Goal: Answer question/provide support: Share knowledge or assist other users

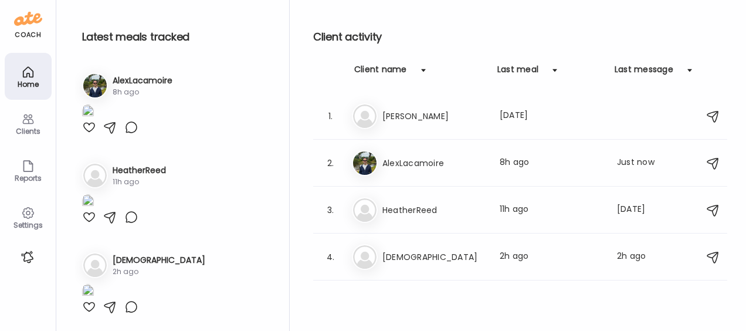
click at [158, 168] on h3 "HeatherReed" at bounding box center [139, 170] width 53 height 12
click at [38, 127] on div "Clients" at bounding box center [28, 131] width 42 height 8
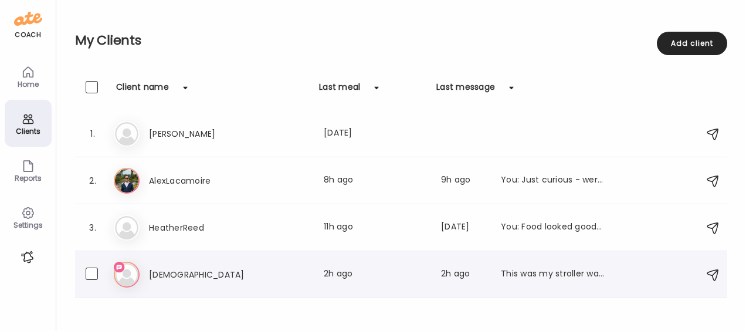
click at [175, 275] on h3 "[DEMOGRAPHIC_DATA]" at bounding box center [200, 274] width 103 height 14
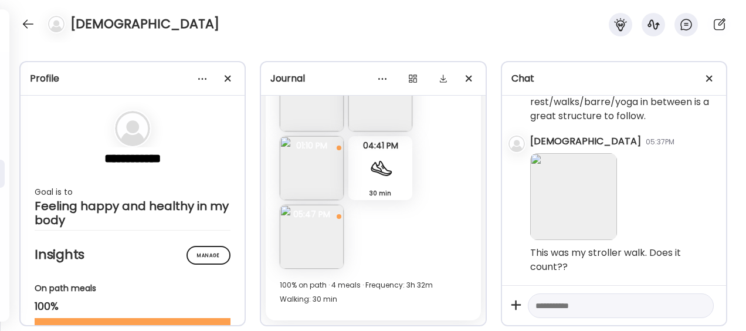
scroll to position [65471, 0]
click at [569, 199] on img at bounding box center [573, 196] width 87 height 87
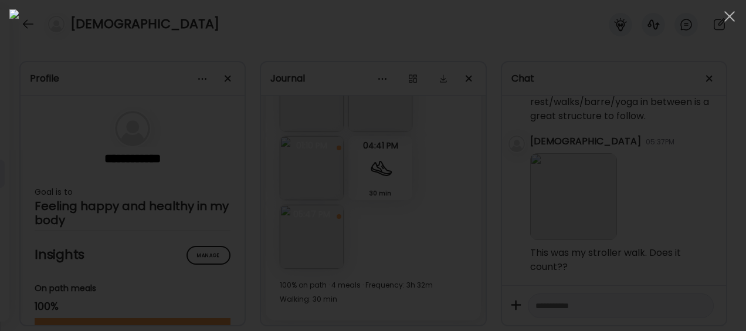
click at [644, 213] on div at bounding box center [372, 165] width 727 height 312
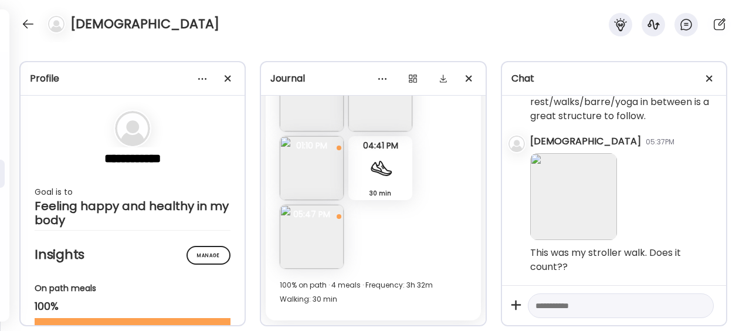
click at [572, 310] on textarea at bounding box center [610, 305] width 150 height 14
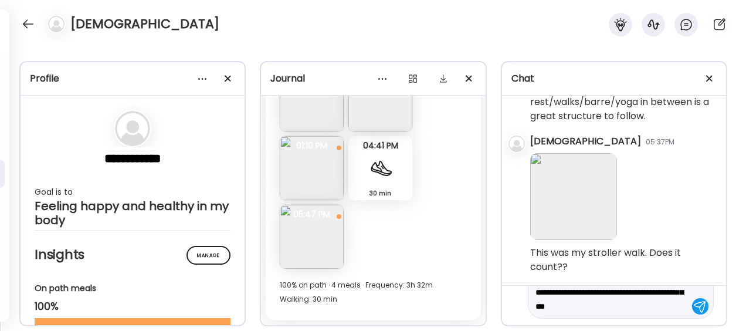
scroll to position [41, 0]
type textarea "**********"
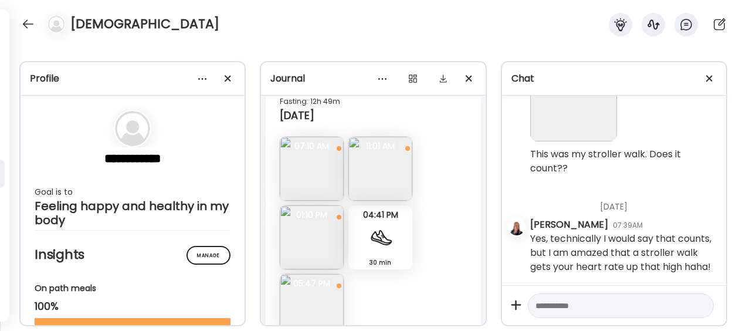
scroll to position [9548, 0]
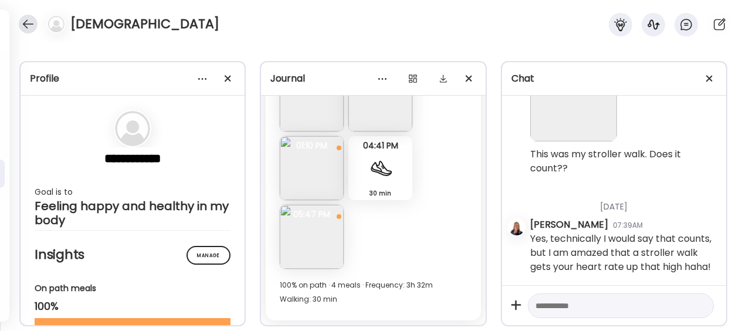
click at [27, 24] on div at bounding box center [28, 24] width 19 height 19
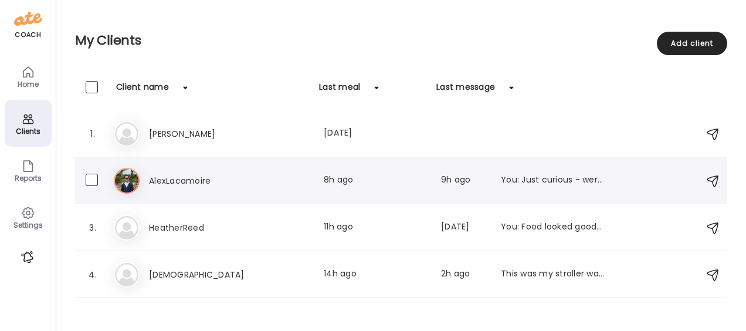
click at [190, 189] on div "Al AlexLacamoire Last meal: 8h ago Last message: 9h ago You: Just curious - wer…" at bounding box center [403, 181] width 578 height 26
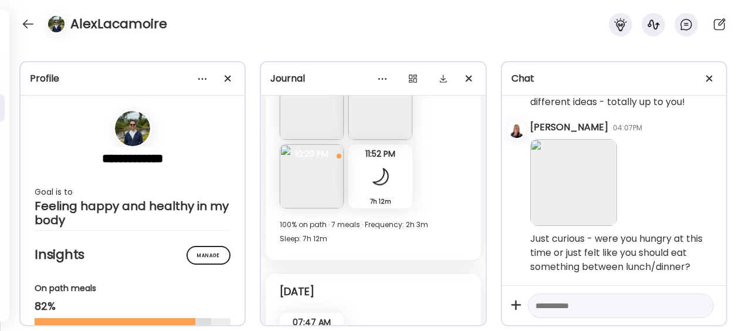
scroll to position [12604, 0]
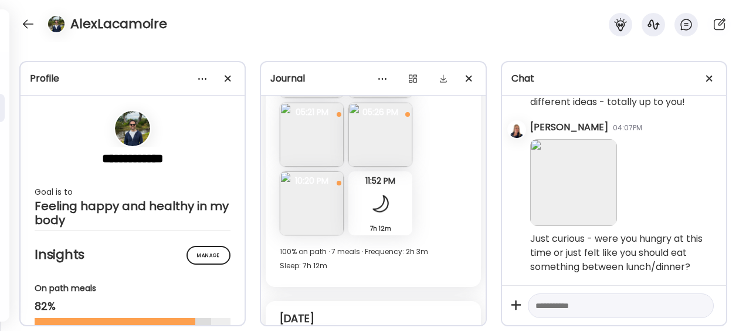
click at [314, 218] on img at bounding box center [312, 203] width 64 height 64
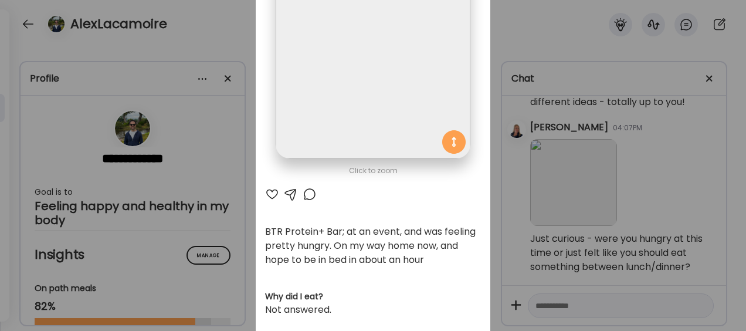
scroll to position [0, 0]
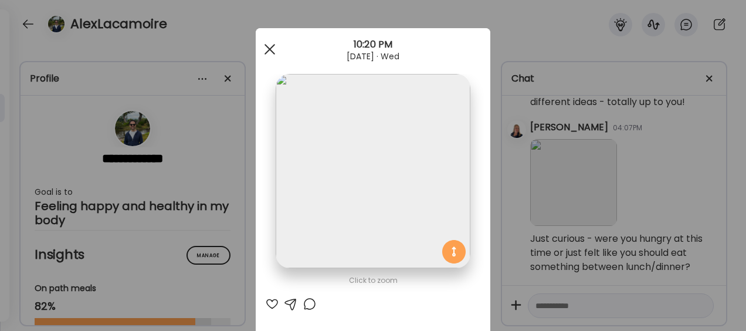
click at [270, 45] on span at bounding box center [269, 49] width 11 height 11
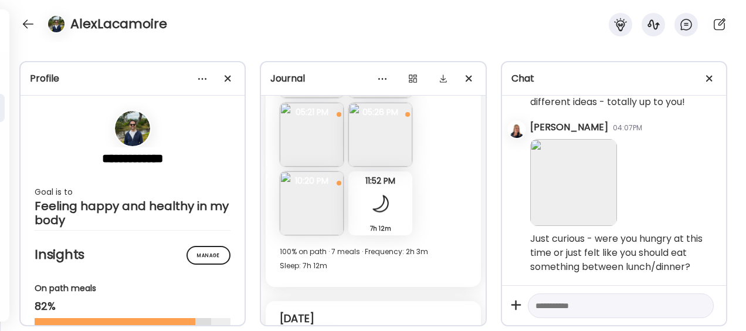
scroll to position [12539, 0]
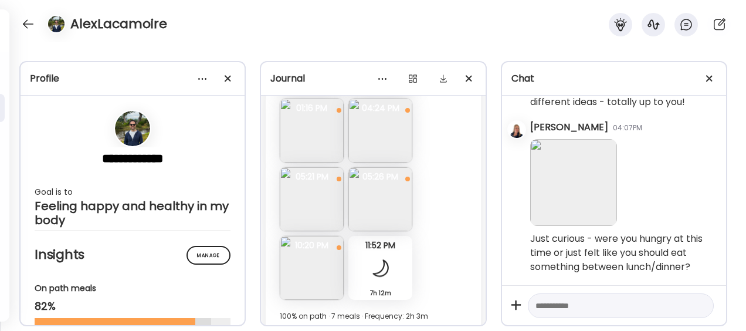
click at [317, 276] on img at bounding box center [312, 268] width 64 height 64
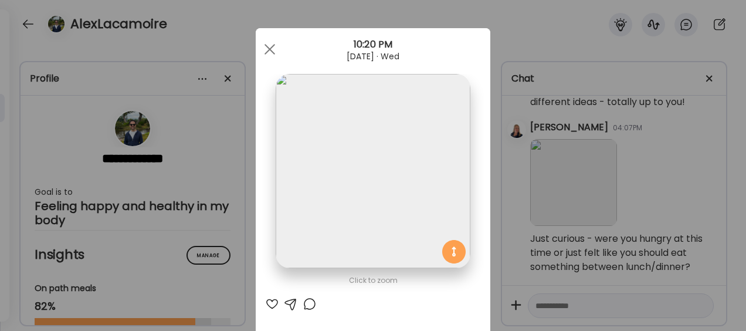
click at [289, 305] on div at bounding box center [291, 304] width 14 height 14
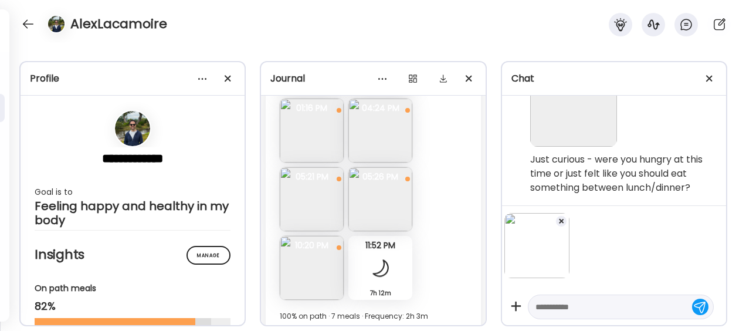
click at [591, 307] on textarea at bounding box center [610, 307] width 150 height 14
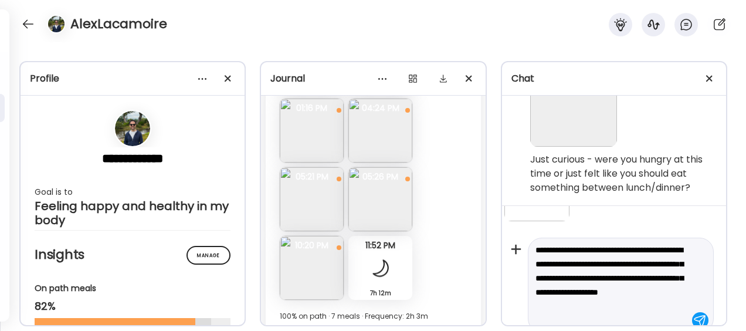
scroll to position [71, 0]
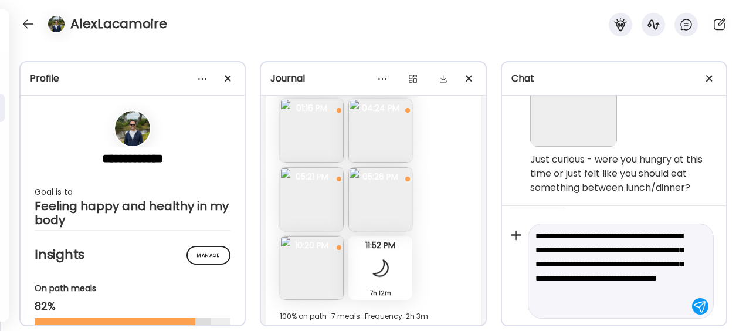
type textarea "**********"
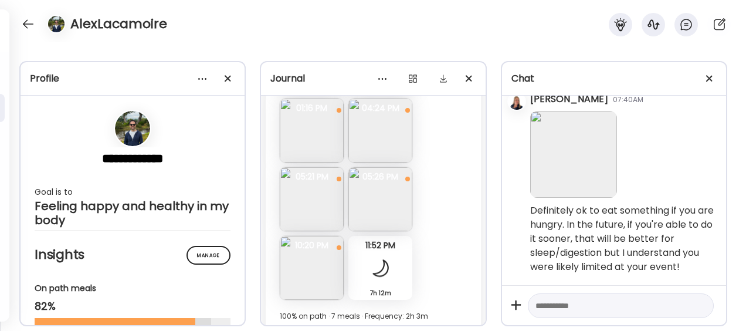
scroll to position [179027, 0]
click at [25, 25] on div at bounding box center [28, 24] width 19 height 19
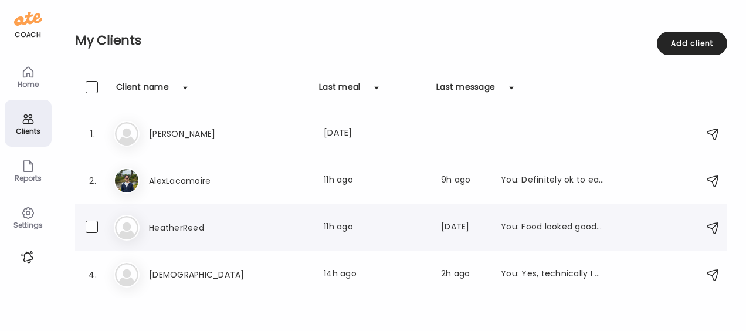
click at [181, 227] on h3 "HeatherReed" at bounding box center [200, 227] width 103 height 14
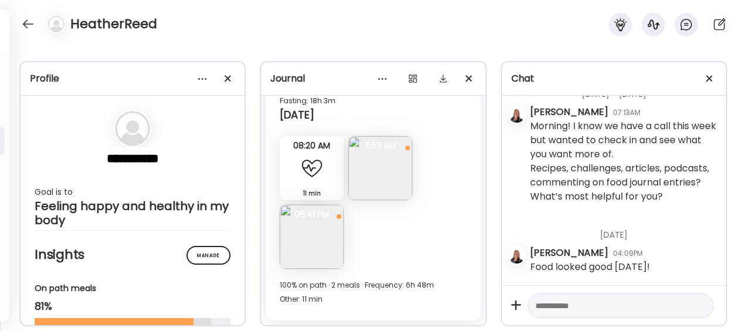
scroll to position [83614, 0]
click at [320, 240] on img at bounding box center [312, 237] width 64 height 64
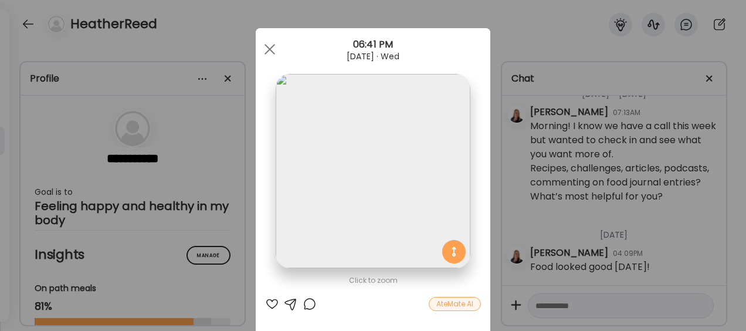
click at [266, 298] on div at bounding box center [272, 304] width 14 height 14
click at [490, 27] on div "Ate Coach Dashboard Wahoo! It’s official Take a moment to set up your Coach Pro…" at bounding box center [373, 165] width 746 height 331
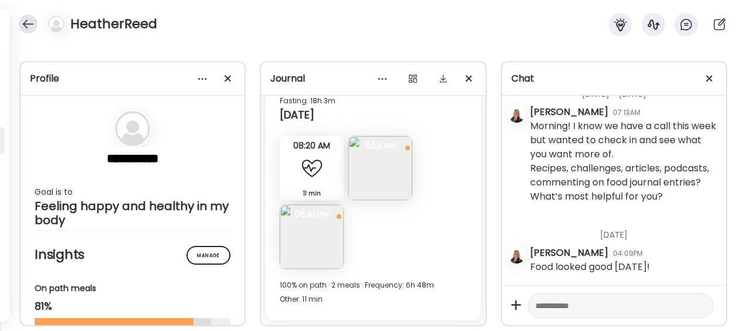
click at [25, 25] on div at bounding box center [28, 24] width 19 height 19
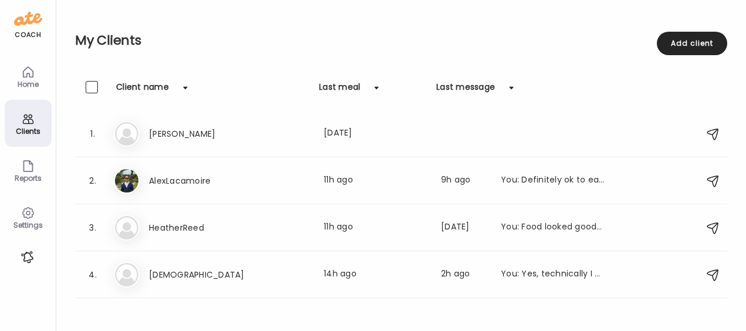
click at [224, 33] on h2 "My Clients" at bounding box center [401, 41] width 652 height 18
